Goal: Task Accomplishment & Management: Manage account settings

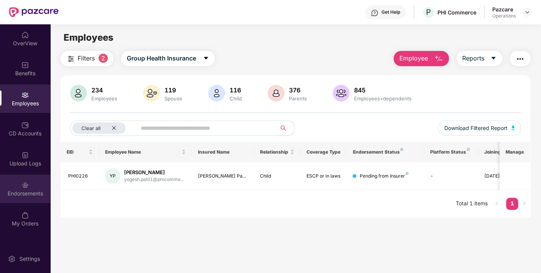
click at [27, 193] on div "Endorsements" at bounding box center [25, 194] width 50 height 8
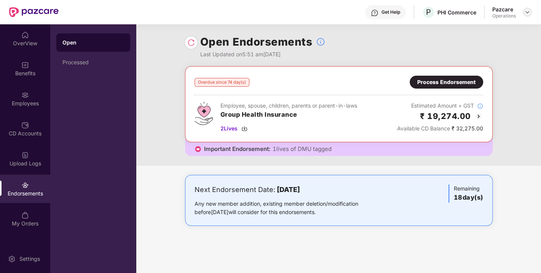
click at [530, 11] on img at bounding box center [527, 12] width 6 height 6
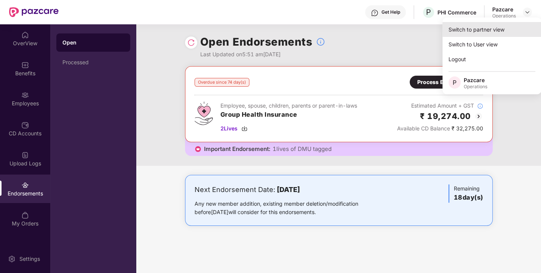
click at [480, 32] on div "Switch to partner view" at bounding box center [491, 29] width 99 height 15
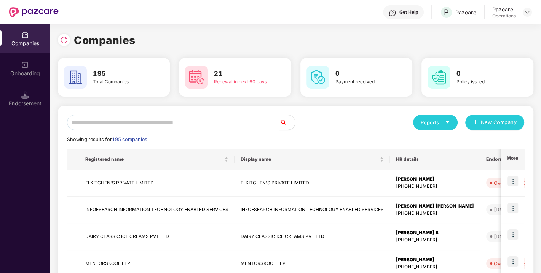
click at [169, 120] on input "text" at bounding box center [173, 122] width 213 height 15
click at [150, 125] on input "text" at bounding box center [173, 122] width 213 height 15
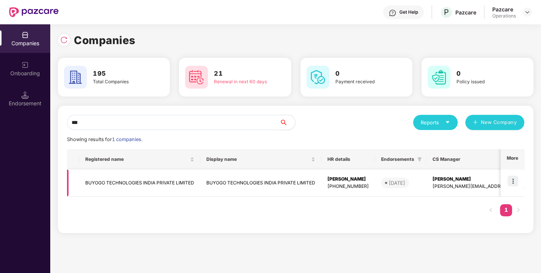
type input "***"
click at [509, 182] on img at bounding box center [512, 181] width 11 height 11
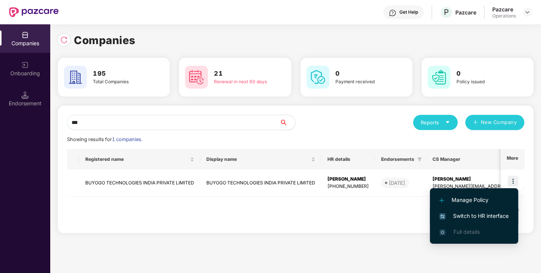
click at [472, 217] on span "Switch to HR interface" at bounding box center [473, 216] width 69 height 8
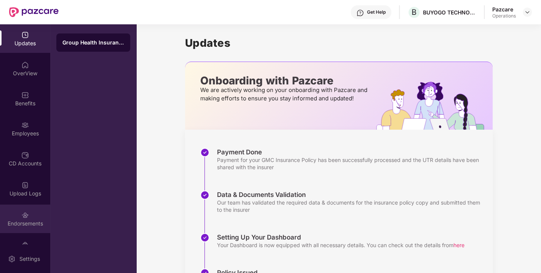
click at [26, 225] on div "Endorsements" at bounding box center [25, 224] width 50 height 8
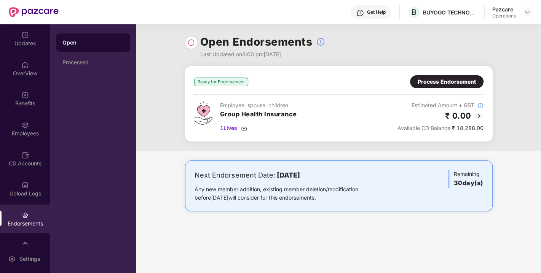
click at [432, 80] on div "Process Endorsement" at bounding box center [446, 82] width 58 height 8
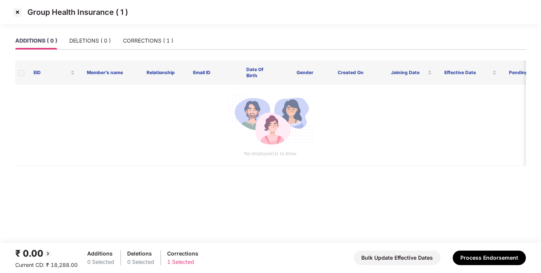
click at [138, 60] on div "ADDITIONS ( 0 ) DELETIONS ( 0 ) CORRECTIONS ( 1 )" at bounding box center [270, 46] width 510 height 29
click at [144, 39] on div "CORRECTIONS ( 1 )" at bounding box center [148, 41] width 50 height 8
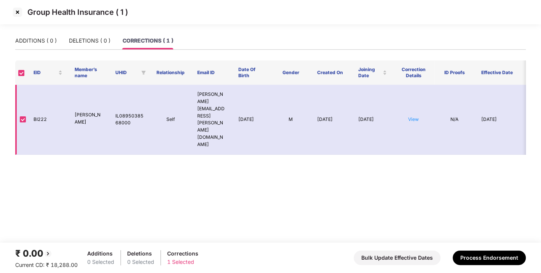
drag, startPoint x: 75, startPoint y: 99, endPoint x: 90, endPoint y: 106, distance: 17.2
click at [90, 112] on p "[PERSON_NAME]" at bounding box center [89, 119] width 29 height 14
click at [117, 150] on main "ADDITIONS ( 0 ) DELETIONS ( 0 ) CORRECTIONS ( 1 ) EID Member’s name UHID Relati…" at bounding box center [270, 137] width 541 height 211
click at [413, 116] on link "View" at bounding box center [413, 119] width 11 height 6
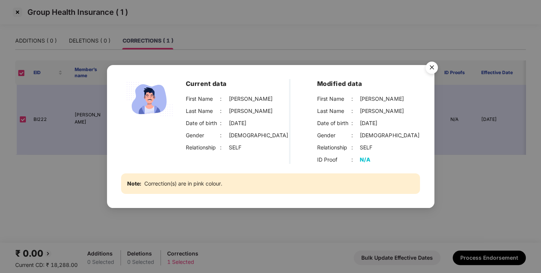
click at [431, 63] on img "Close" at bounding box center [431, 68] width 21 height 21
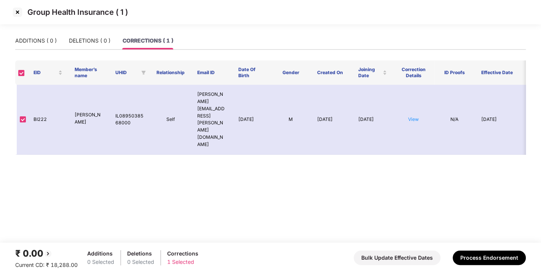
click at [17, 11] on img at bounding box center [17, 12] width 12 height 12
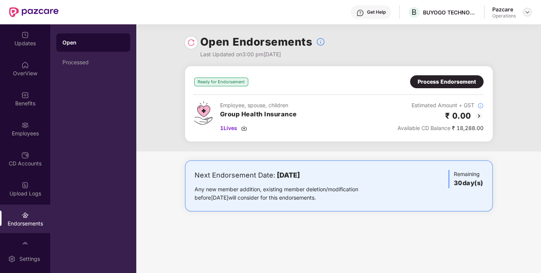
click at [527, 8] on div at bounding box center [527, 12] width 9 height 9
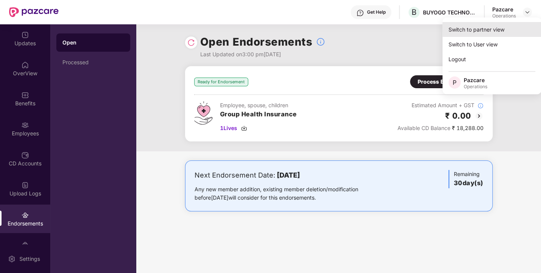
click at [484, 27] on div "Switch to partner view" at bounding box center [491, 29] width 99 height 15
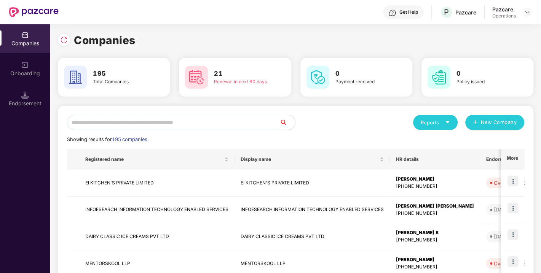
click at [198, 126] on input "text" at bounding box center [173, 122] width 213 height 15
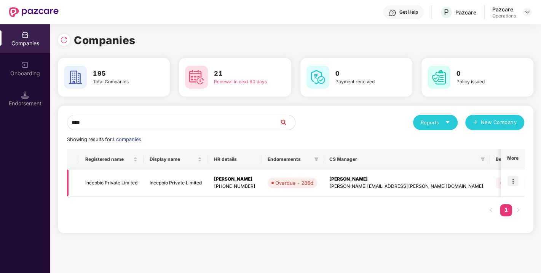
type input "****"
click at [120, 178] on td "Incepbio Private Limited" at bounding box center [111, 183] width 64 height 27
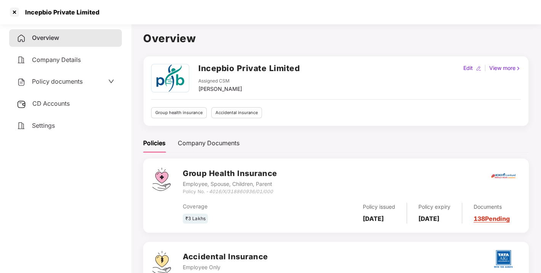
click at [66, 88] on div "Policy documents" at bounding box center [65, 82] width 113 height 18
click at [53, 79] on span "Policy documents" at bounding box center [57, 82] width 51 height 8
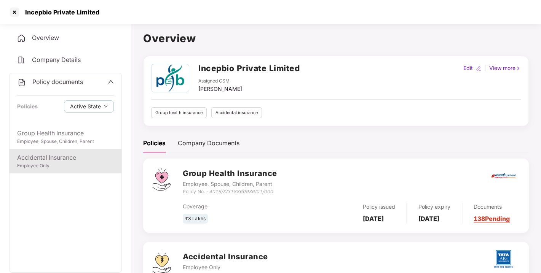
click at [50, 155] on div "Accidental Insurance" at bounding box center [65, 158] width 97 height 10
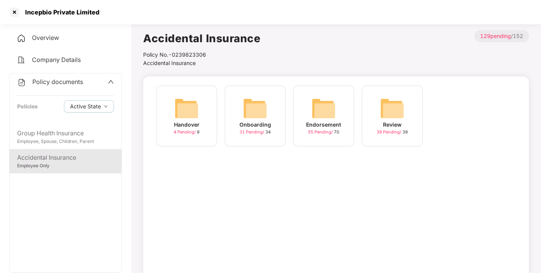
click at [320, 110] on img at bounding box center [323, 108] width 24 height 24
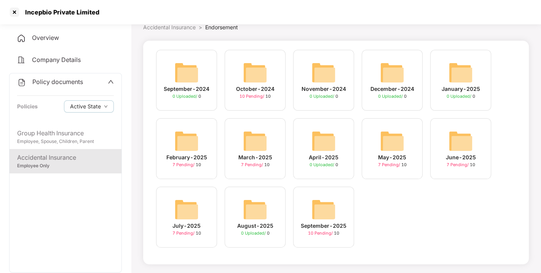
click at [316, 203] on img at bounding box center [323, 210] width 24 height 24
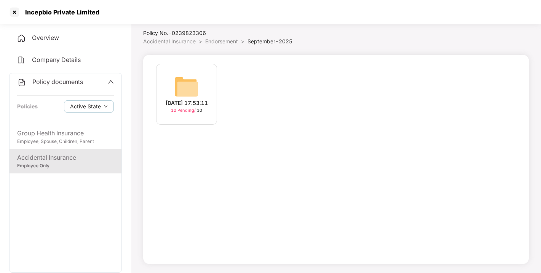
click at [193, 86] on img at bounding box center [186, 87] width 24 height 24
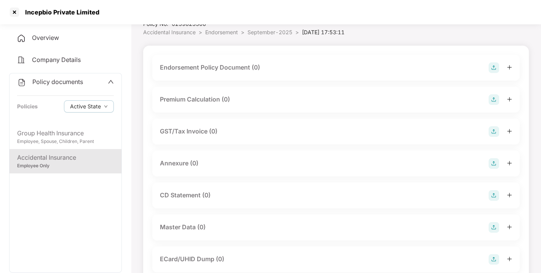
scroll to position [0, 0]
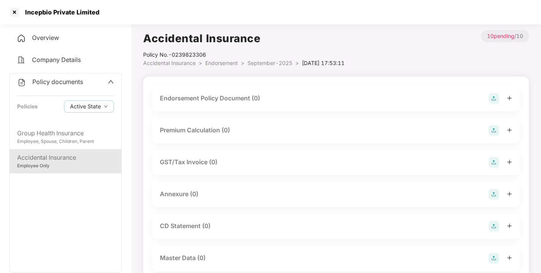
click at [492, 100] on img at bounding box center [493, 98] width 11 height 11
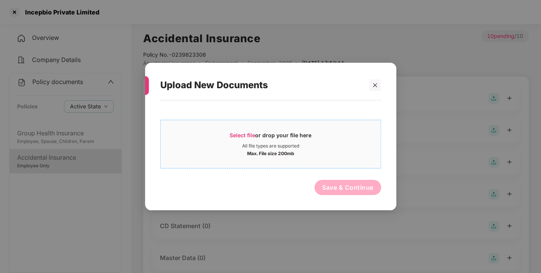
click at [240, 132] on span "Select file" at bounding box center [241, 135] width 25 height 6
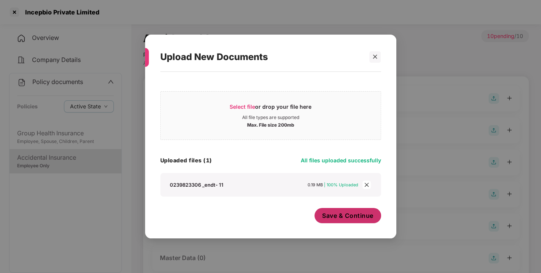
click at [347, 214] on span "Save & Continue" at bounding box center [347, 216] width 51 height 8
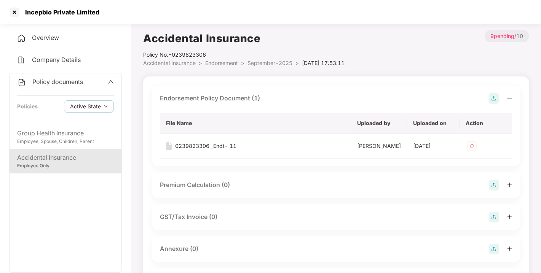
click at [491, 101] on img at bounding box center [493, 98] width 11 height 11
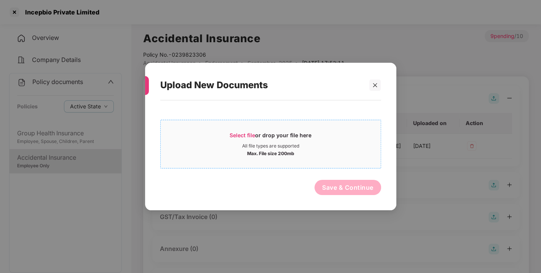
click at [241, 134] on span "Select file" at bounding box center [241, 135] width 25 height 6
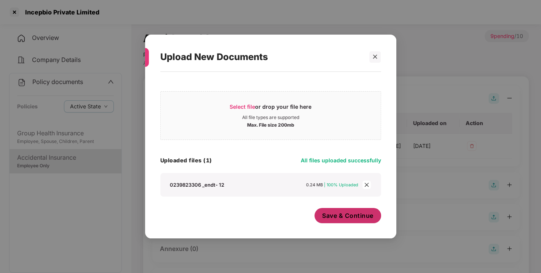
click at [342, 215] on span "Save & Continue" at bounding box center [347, 216] width 51 height 8
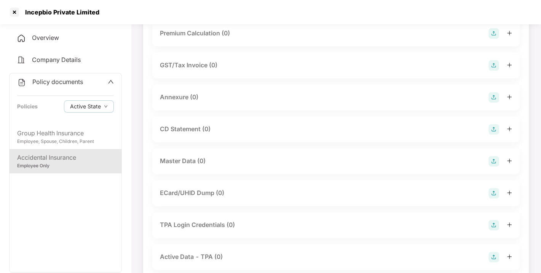
scroll to position [177, 0]
click at [497, 102] on img at bounding box center [493, 97] width 11 height 11
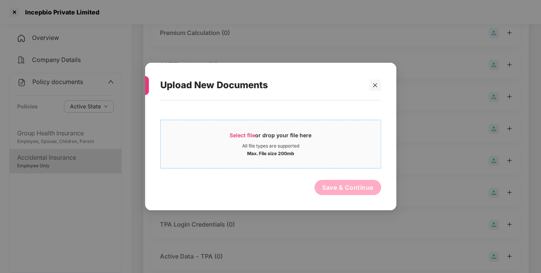
click at [238, 134] on span "Select file" at bounding box center [241, 135] width 25 height 6
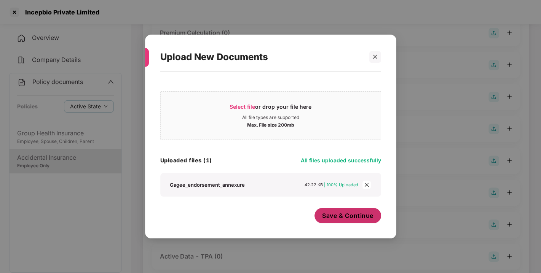
click at [337, 220] on span "Save & Continue" at bounding box center [347, 216] width 51 height 8
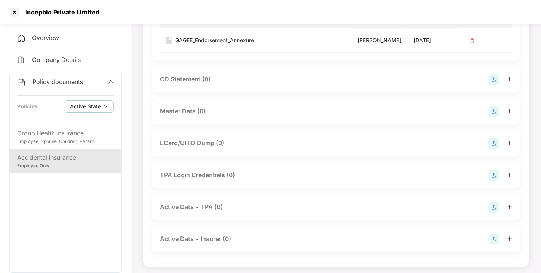
scroll to position [285, 0]
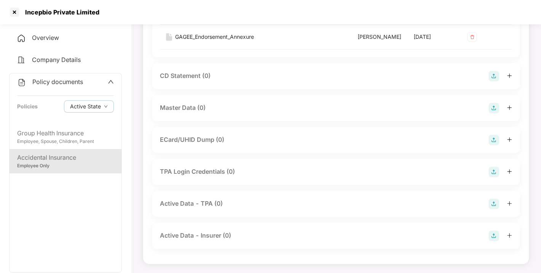
click at [497, 113] on img at bounding box center [493, 108] width 11 height 11
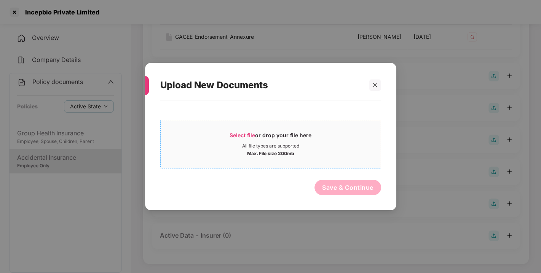
click at [241, 130] on span "Select file or drop your file here All file types are supported Max. File size …" at bounding box center [271, 144] width 220 height 37
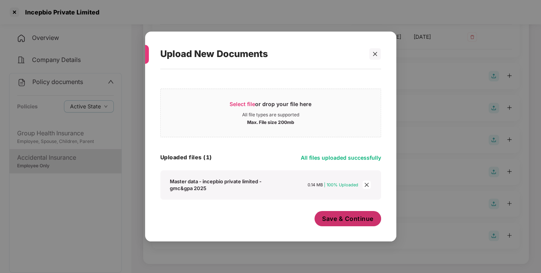
click at [365, 218] on span "Save & Continue" at bounding box center [347, 219] width 51 height 8
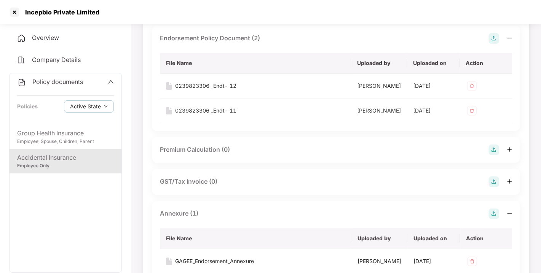
scroll to position [0, 0]
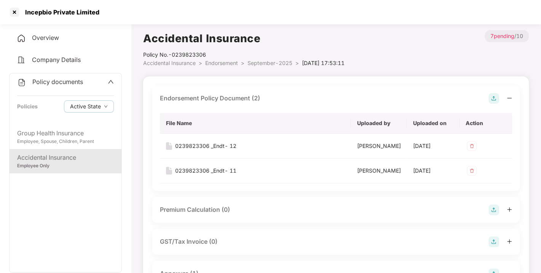
click at [215, 62] on span "Endorsement" at bounding box center [221, 63] width 33 height 6
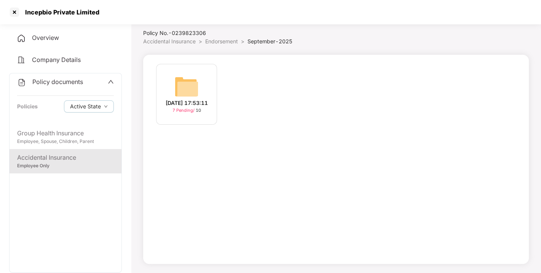
click at [215, 62] on div "[DATE] 17:53:11 7 Pending / 10" at bounding box center [336, 159] width 386 height 209
click at [224, 37] on div "Policy No.- 0239823306" at bounding box center [217, 33] width 149 height 8
click at [220, 39] on span "Endorsement" at bounding box center [221, 41] width 33 height 6
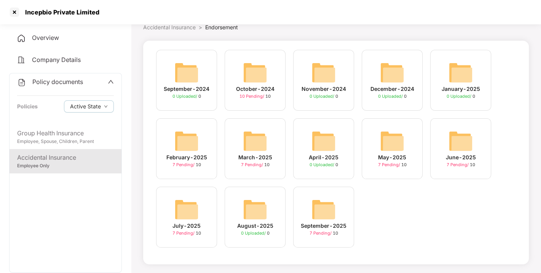
click at [220, 39] on div "Accidental Insurance Policy No.- 0239823306 Accidental Insurance > Endorsement …" at bounding box center [336, 129] width 386 height 270
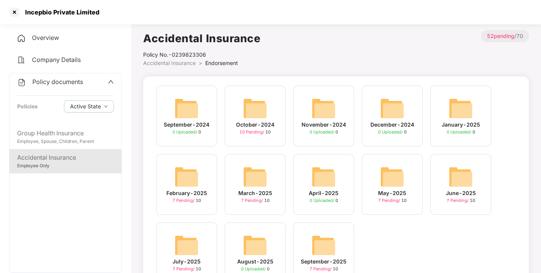
click at [226, 59] on li "Endorsement >" at bounding box center [221, 63] width 33 height 8
click at [218, 64] on span "Endorsement" at bounding box center [221, 63] width 33 height 6
click at [63, 80] on span "Policy documents" at bounding box center [57, 82] width 51 height 8
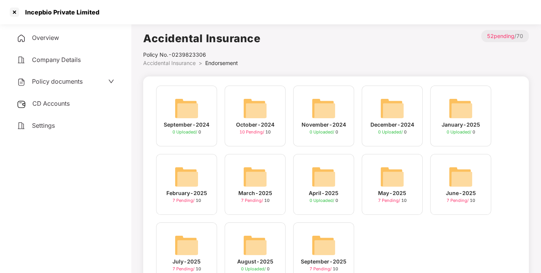
click at [51, 106] on span "CD Accounts" at bounding box center [50, 104] width 37 height 8
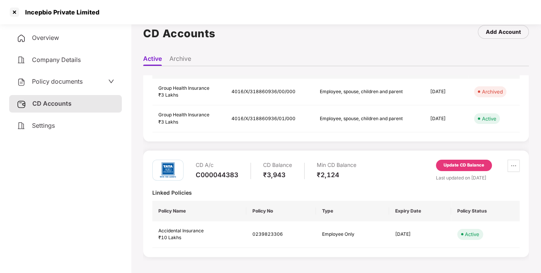
scroll to position [72, 0]
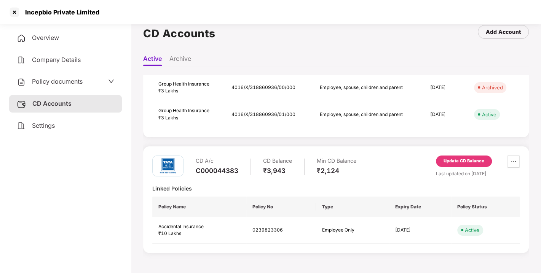
click at [464, 160] on div "Update CD Balance" at bounding box center [463, 161] width 41 height 7
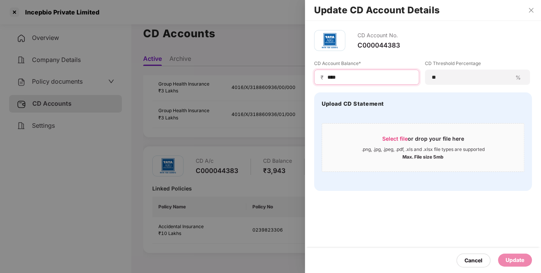
drag, startPoint x: 362, startPoint y: 77, endPoint x: 265, endPoint y: 89, distance: 97.7
click at [265, 89] on div "Update CD Account Details CD Account No. C000044383 CD Account Balance* ₹ **** …" at bounding box center [270, 136] width 541 height 273
type input "****"
click at [516, 260] on div "Update" at bounding box center [514, 260] width 19 height 8
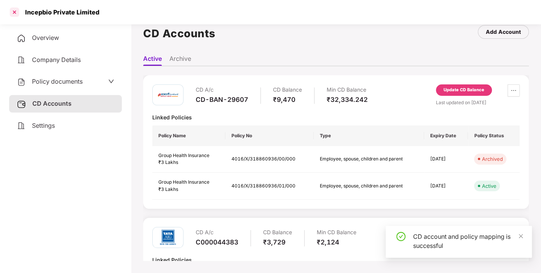
click at [16, 10] on div at bounding box center [14, 12] width 12 height 12
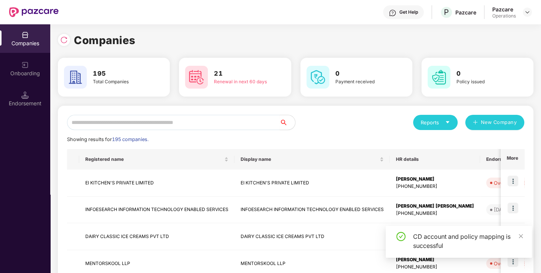
scroll to position [0, 0]
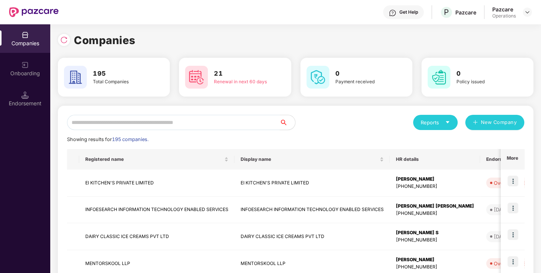
click at [196, 121] on input "text" at bounding box center [173, 122] width 213 height 15
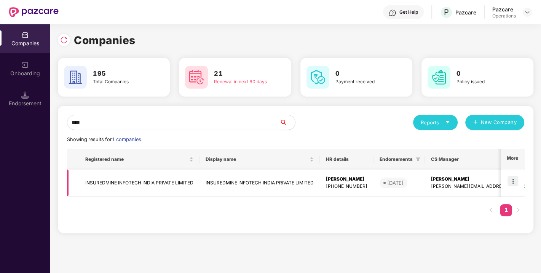
type input "****"
click at [128, 180] on td "INSUREDMINE INFOTECH INDIA PRIVATE LIMITED" at bounding box center [139, 183] width 120 height 27
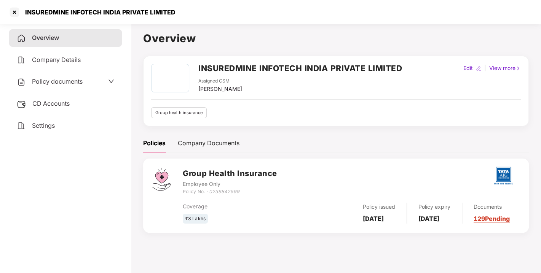
click at [60, 77] on div "Policy documents" at bounding box center [50, 82] width 66 height 10
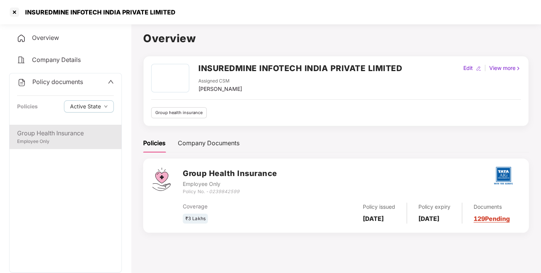
click at [55, 137] on div "Group Health Insurance" at bounding box center [65, 134] width 97 height 10
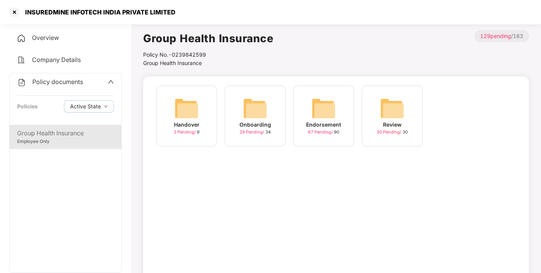
click at [314, 106] on img at bounding box center [323, 108] width 24 height 24
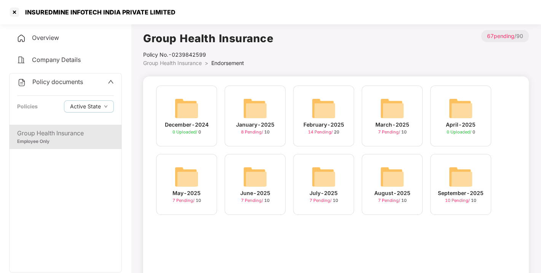
scroll to position [22, 0]
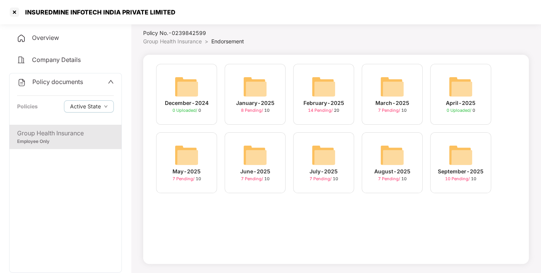
click at [459, 157] on img at bounding box center [460, 155] width 24 height 24
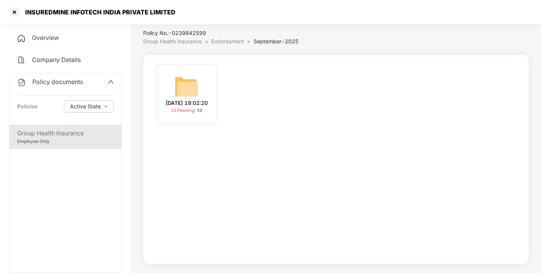
click at [201, 86] on div "[DATE] 19:02:20 10 Pending / 10" at bounding box center [186, 94] width 61 height 61
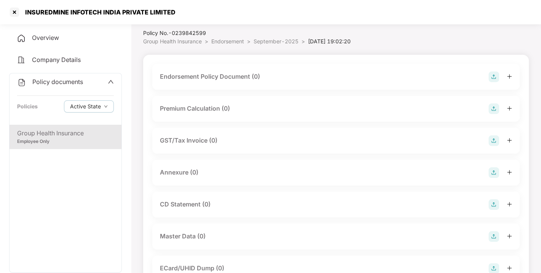
click at [494, 76] on img at bounding box center [493, 77] width 11 height 11
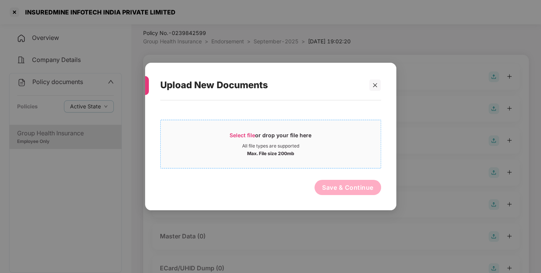
click at [237, 139] on div "Select file or drop your file here" at bounding box center [270, 137] width 82 height 11
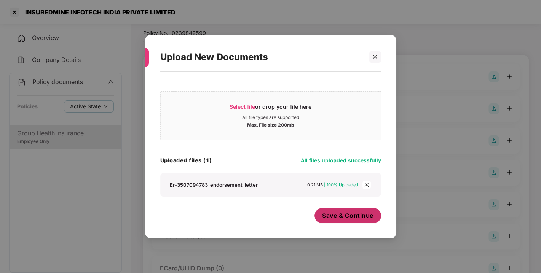
click at [333, 214] on span "Save & Continue" at bounding box center [347, 216] width 51 height 8
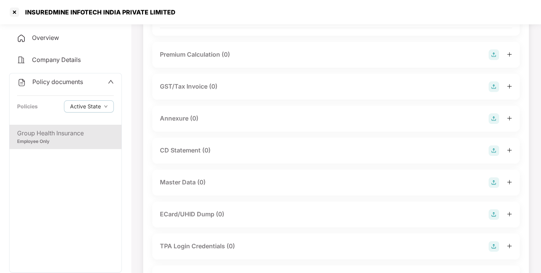
scroll to position [137, 0]
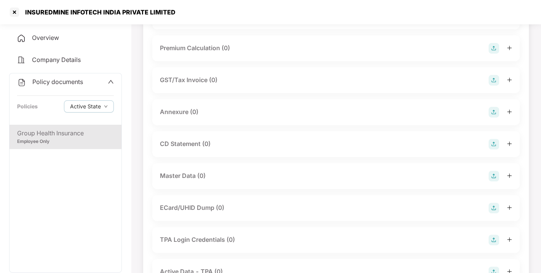
click at [492, 118] on img at bounding box center [493, 112] width 11 height 11
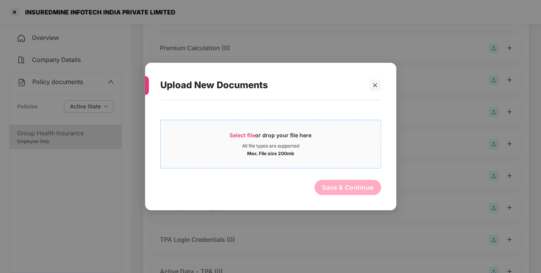
click at [233, 132] on div "Select file or drop your file here" at bounding box center [270, 137] width 82 height 11
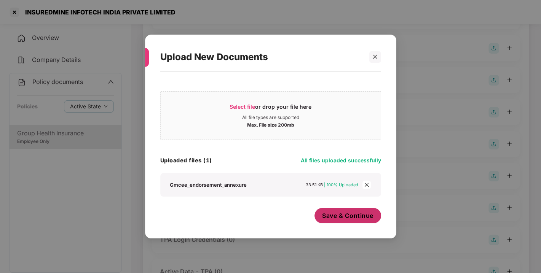
click at [351, 210] on button "Save & Continue" at bounding box center [347, 215] width 67 height 15
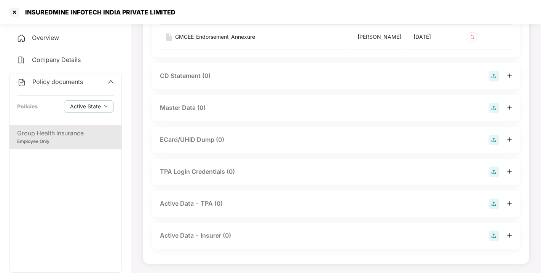
scroll to position [289, 0]
click at [490, 108] on img at bounding box center [493, 108] width 11 height 11
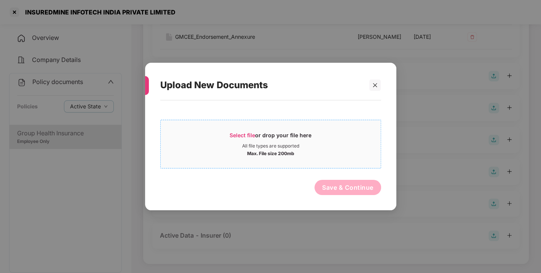
click at [233, 133] on span "Select file" at bounding box center [241, 135] width 25 height 6
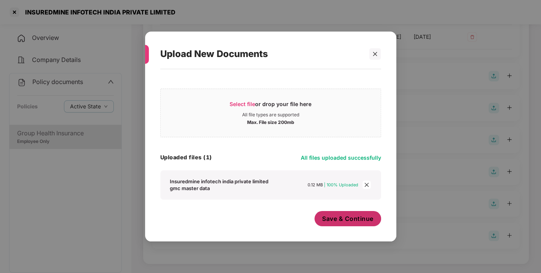
click at [349, 221] on span "Save & Continue" at bounding box center [347, 219] width 51 height 8
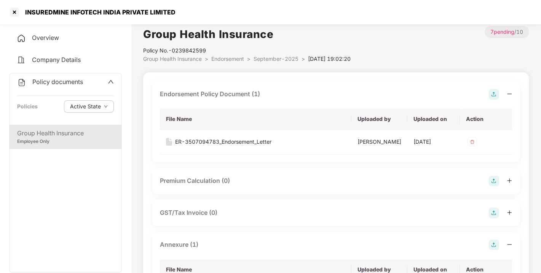
scroll to position [0, 0]
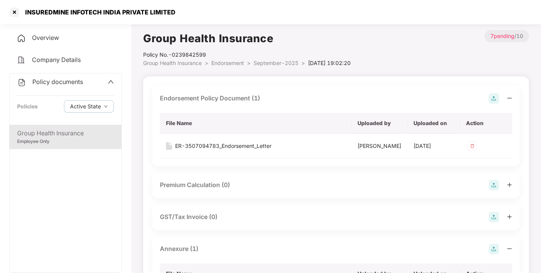
click at [64, 81] on span "Policy documents" at bounding box center [57, 82] width 51 height 8
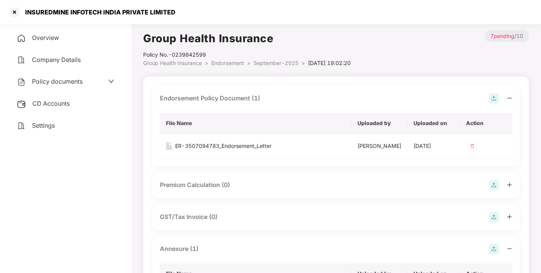
click at [65, 96] on div "CD Accounts" at bounding box center [65, 104] width 113 height 18
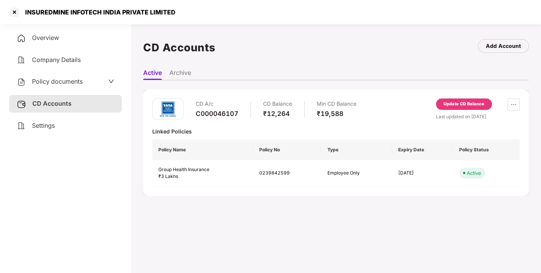
click at [460, 99] on div "Update CD Balance" at bounding box center [464, 104] width 56 height 11
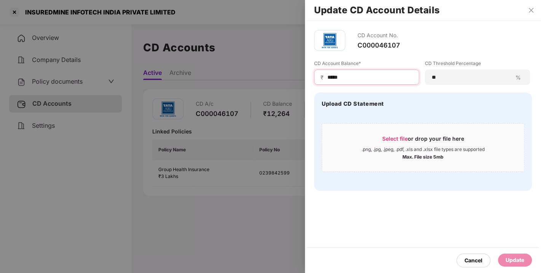
drag, startPoint x: 351, startPoint y: 80, endPoint x: 307, endPoint y: 83, distance: 43.4
click at [307, 83] on div "CD Account No. C000046107 CD Account Balance* ₹ ***** CD Threshold Percentage *…" at bounding box center [423, 110] width 236 height 179
type input "*****"
click at [508, 261] on div "Update" at bounding box center [514, 260] width 19 height 8
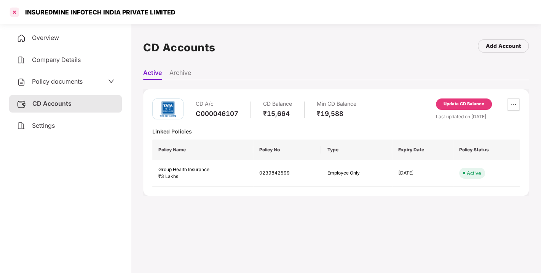
click at [14, 11] on div at bounding box center [14, 12] width 12 height 12
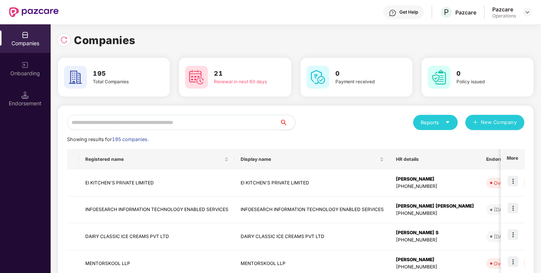
click at [172, 124] on input "text" at bounding box center [173, 122] width 213 height 15
click at [164, 122] on input "text" at bounding box center [173, 122] width 213 height 15
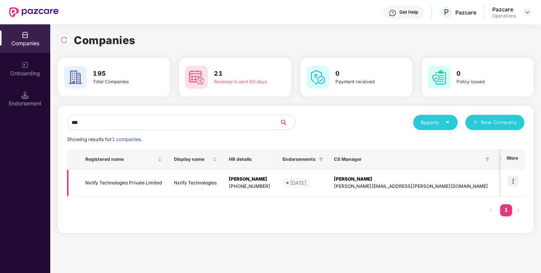
type input "***"
click at [123, 180] on td "Nxtify Technologies Private Limited" at bounding box center [123, 183] width 89 height 27
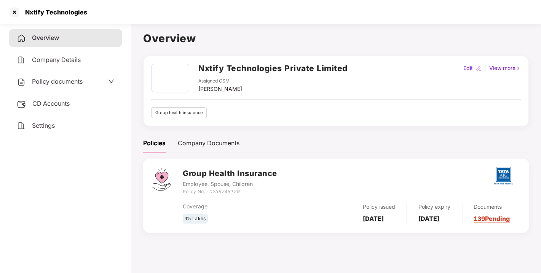
click at [62, 79] on span "Policy documents" at bounding box center [57, 82] width 51 height 8
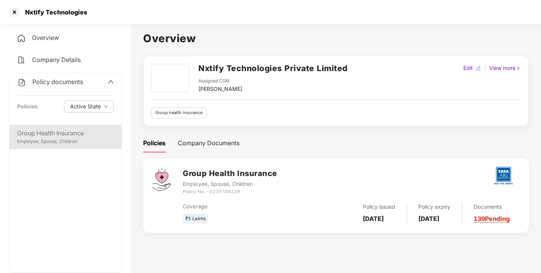
click at [66, 137] on div "Group Health Insurance" at bounding box center [65, 134] width 97 height 10
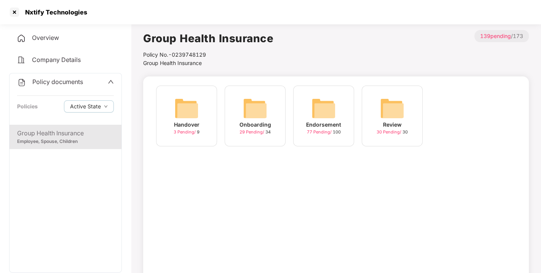
click at [327, 112] on img at bounding box center [323, 108] width 24 height 24
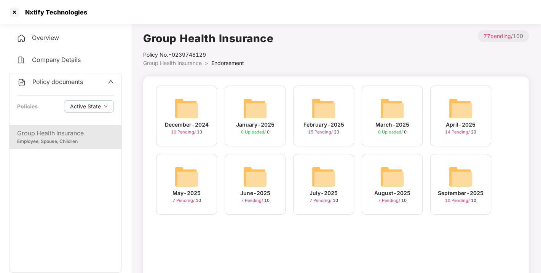
click at [455, 181] on img at bounding box center [460, 177] width 24 height 24
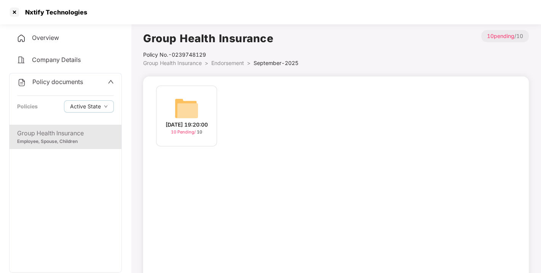
click at [190, 102] on img at bounding box center [186, 108] width 24 height 24
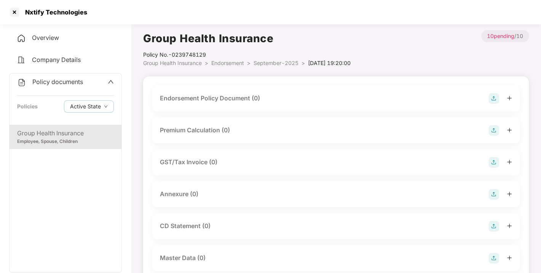
click at [492, 97] on img at bounding box center [493, 98] width 11 height 11
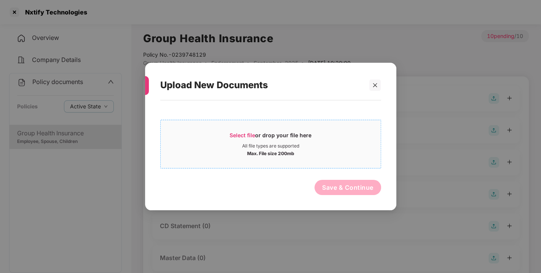
click at [244, 135] on span "Select file" at bounding box center [241, 135] width 25 height 6
